Goal: Check status: Check status

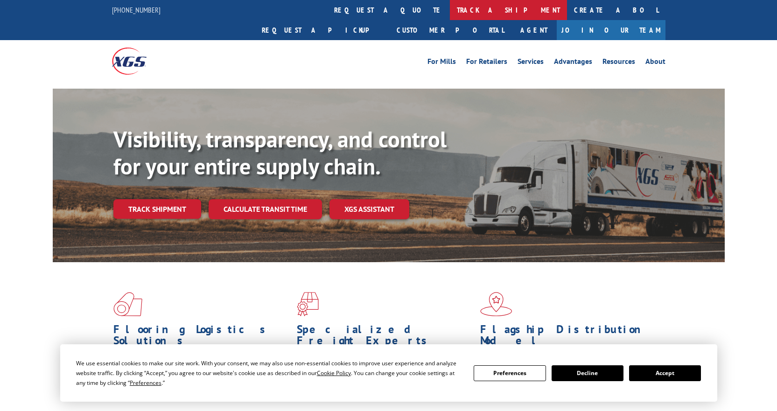
click at [450, 10] on link "track a shipment" at bounding box center [508, 10] width 117 height 20
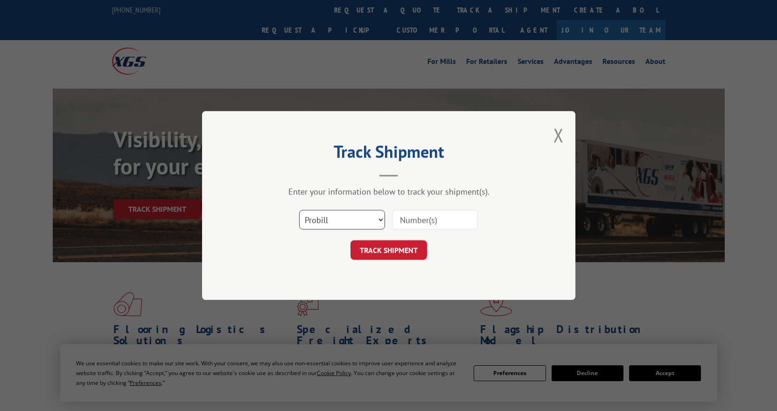
click at [344, 217] on select "Select category... Probill BOL PO" at bounding box center [342, 220] width 86 height 20
select select "bol"
click at [299, 210] on select "Select category... Probill BOL PO" at bounding box center [342, 220] width 86 height 20
click at [414, 223] on input at bounding box center [435, 220] width 86 height 20
paste input "7061093"
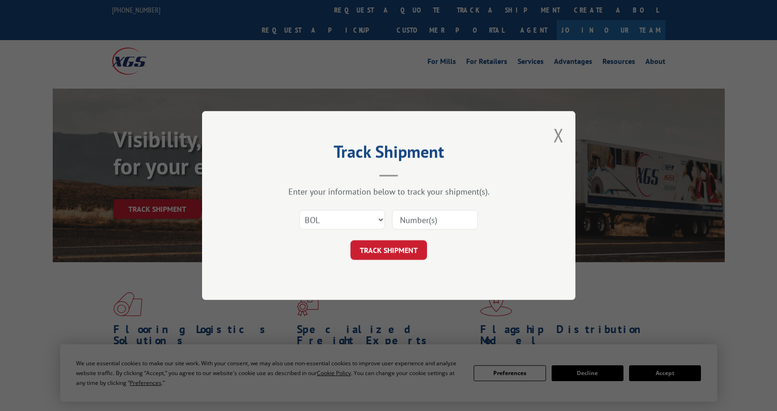
type input "7061093"
click at [405, 253] on button "TRACK SHIPMENT" at bounding box center [388, 250] width 77 height 20
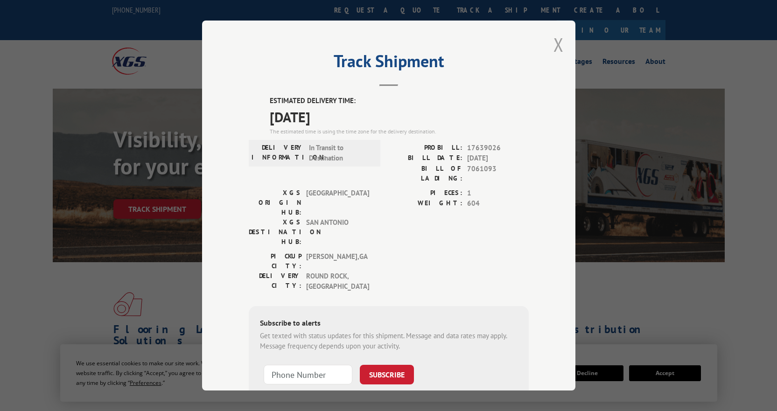
click at [554, 50] on button "Close modal" at bounding box center [559, 44] width 10 height 25
